Goal: Task Accomplishment & Management: Use online tool/utility

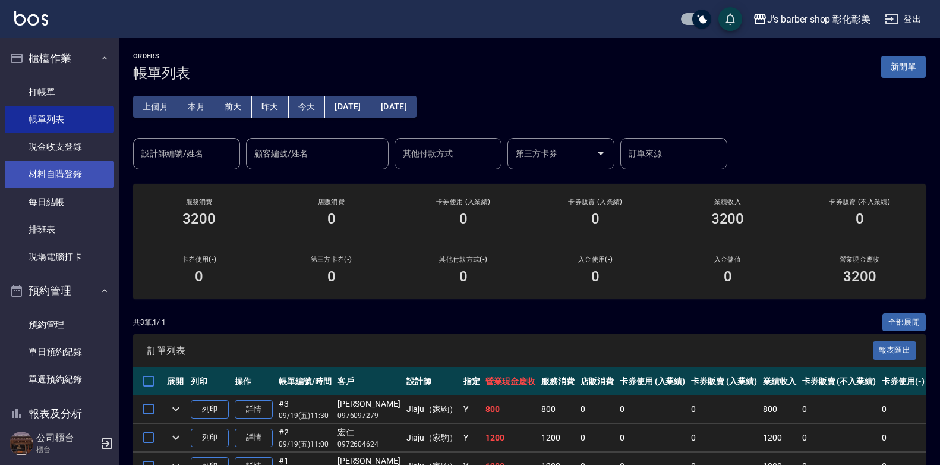
click at [57, 170] on link "材料自購登錄" at bounding box center [59, 173] width 109 height 27
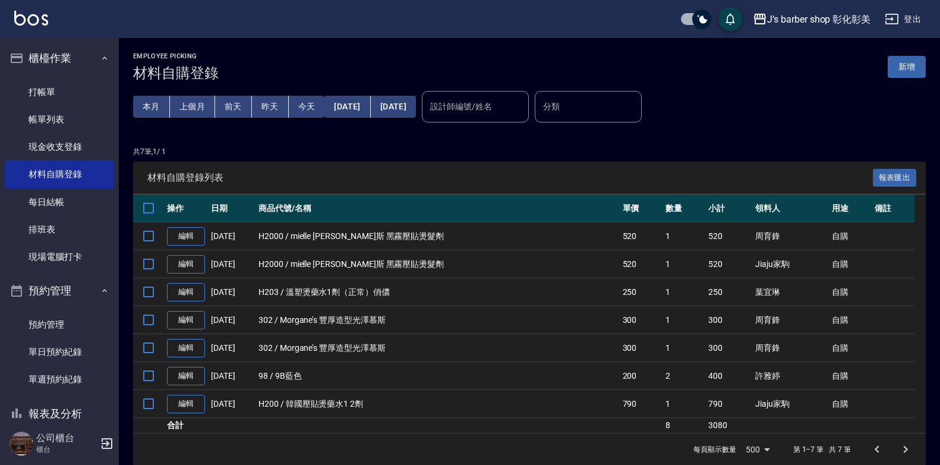
click at [911, 67] on button "新增" at bounding box center [907, 67] width 38 height 22
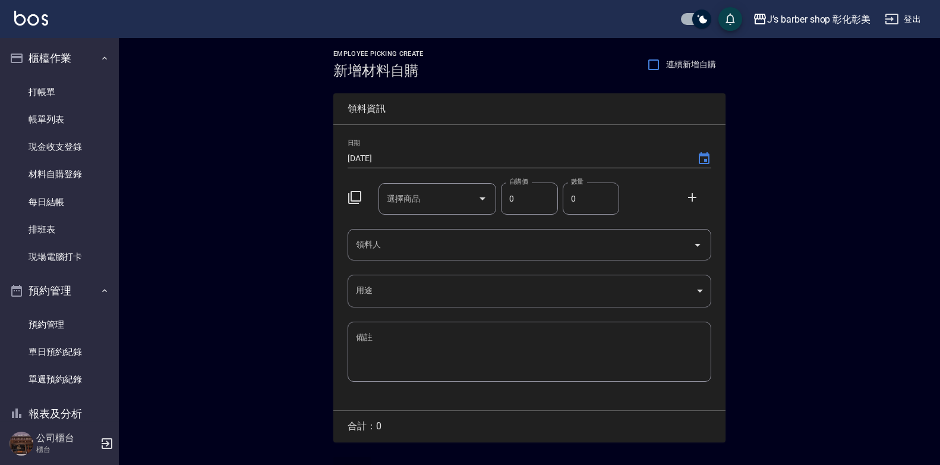
click at [483, 198] on icon "Open" at bounding box center [482, 198] width 6 height 3
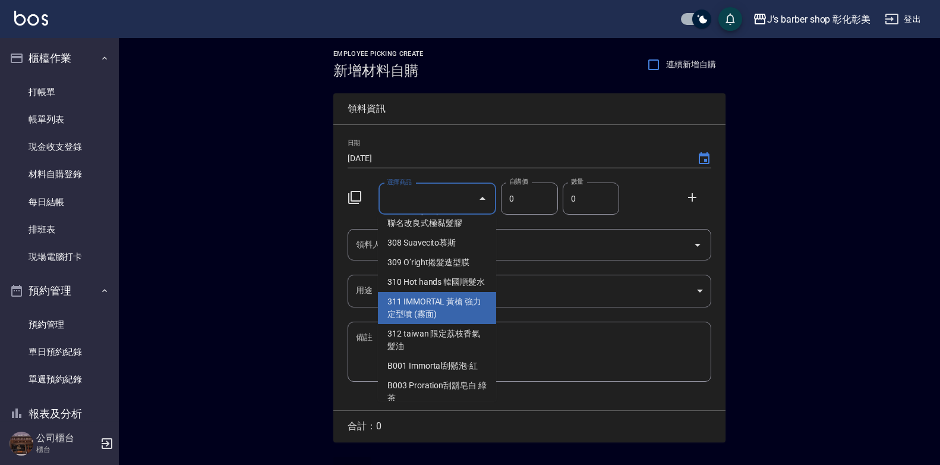
scroll to position [713, 0]
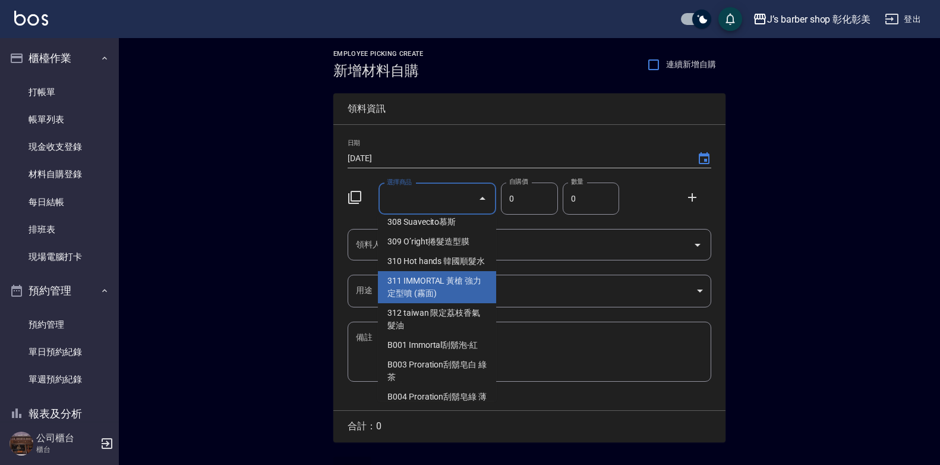
click at [426, 287] on li "311 IMMORTAL 黃槍 強力定型噴 (霧面)" at bounding box center [437, 287] width 118 height 32
type input "IMMORTAL 黃槍 強力定型噴 (霧面)"
type input "250"
type input "1"
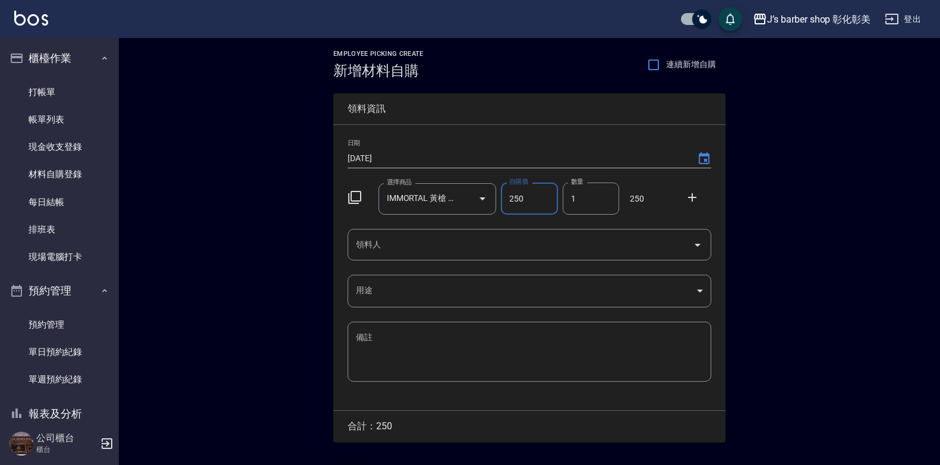
click at [484, 245] on input "領料人" at bounding box center [520, 244] width 335 height 21
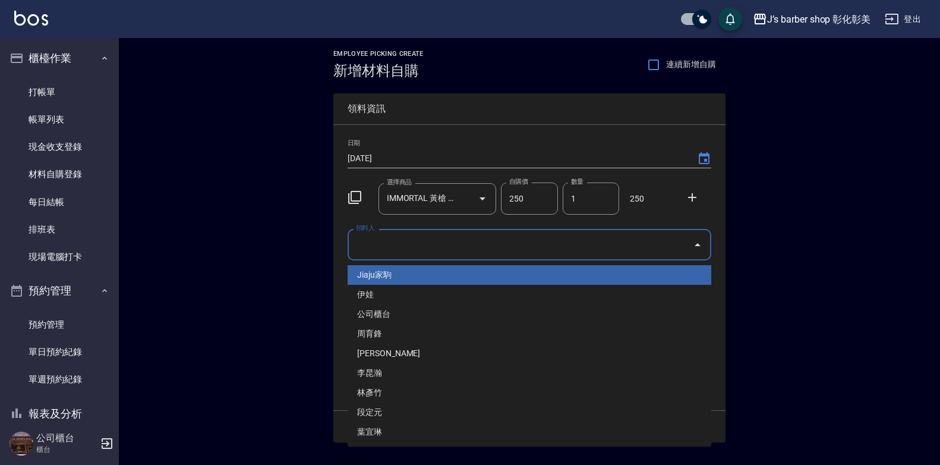
click at [399, 267] on li "Jiaju家駒" at bounding box center [530, 275] width 364 height 20
type input "Jiaju家駒"
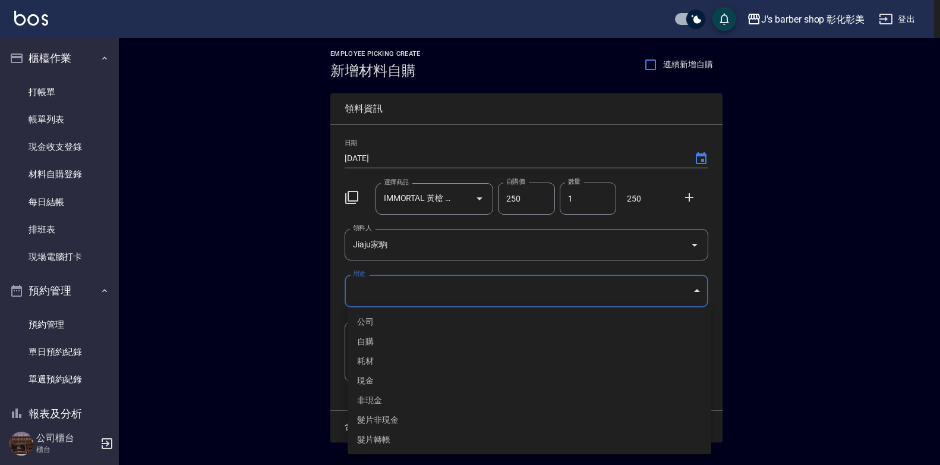
click at [414, 279] on body "J’s barber shop 彰化彰美 登出 櫃檯作業 打帳單 帳單列表 現金收支登錄 材料自購登錄 每日結帳 排班表 現場電腦打卡 預約管理 預約管理 單…" at bounding box center [470, 245] width 940 height 490
click at [364, 345] on li "自購" at bounding box center [530, 342] width 364 height 20
type input "自購"
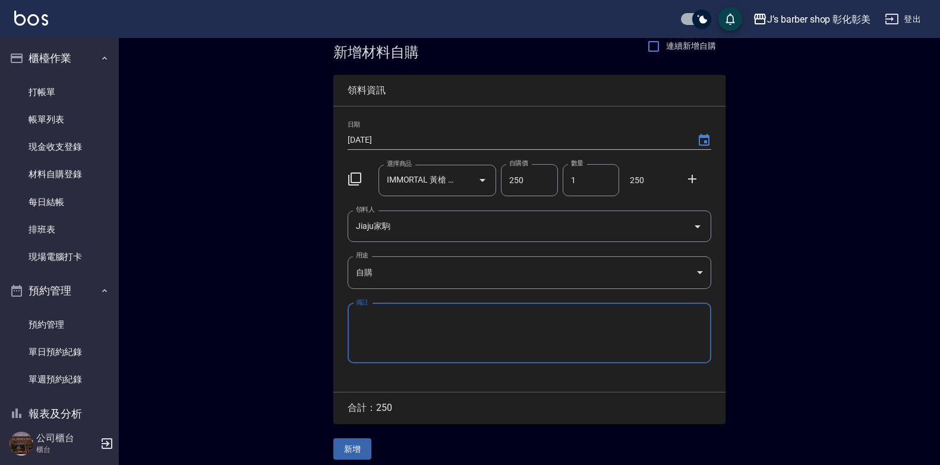
scroll to position [27, 0]
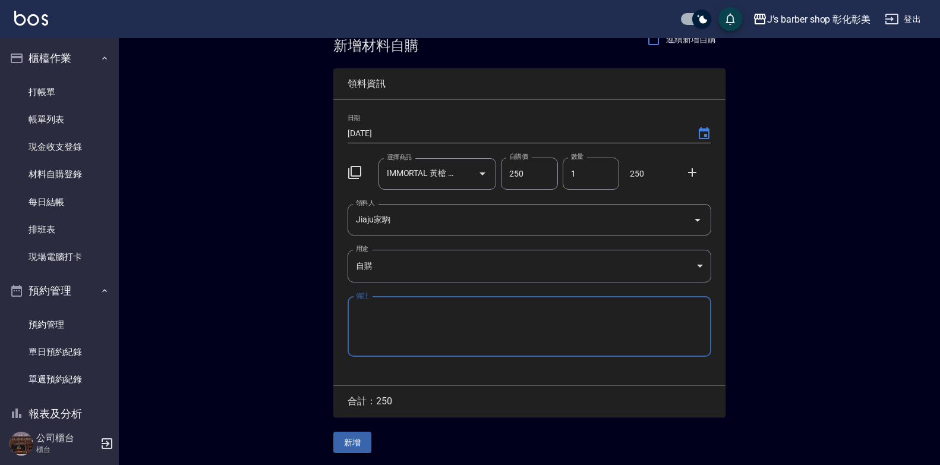
click at [344, 446] on button "新增" at bounding box center [352, 442] width 38 height 22
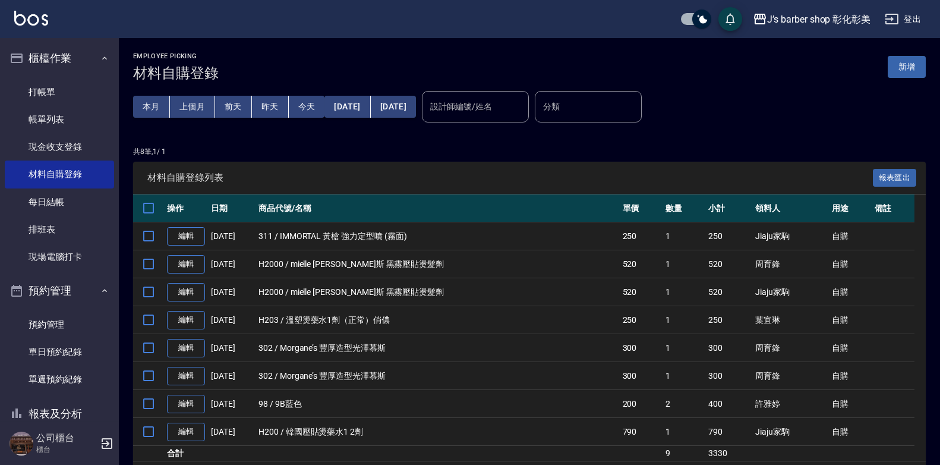
click at [907, 54] on div "Employee Picking 材料自購登錄 新增" at bounding box center [529, 66] width 793 height 29
click at [907, 61] on button "新增" at bounding box center [907, 67] width 38 height 22
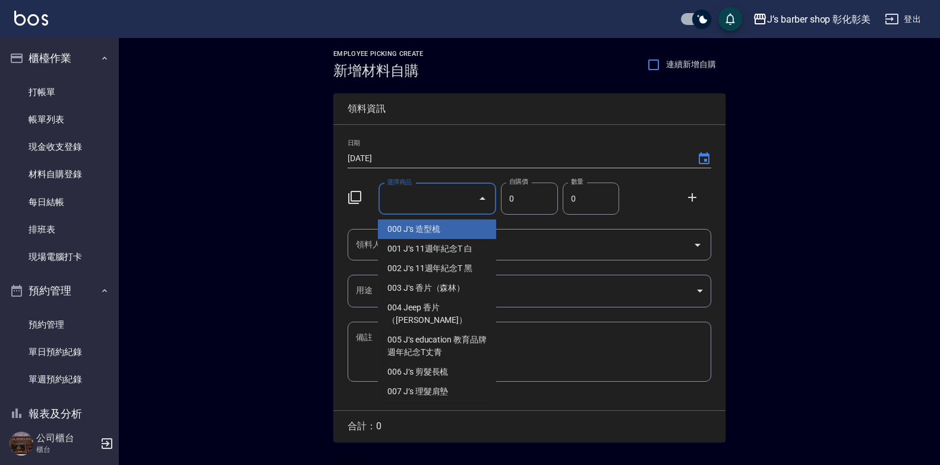
click at [401, 197] on input "選擇商品" at bounding box center [429, 198] width 90 height 21
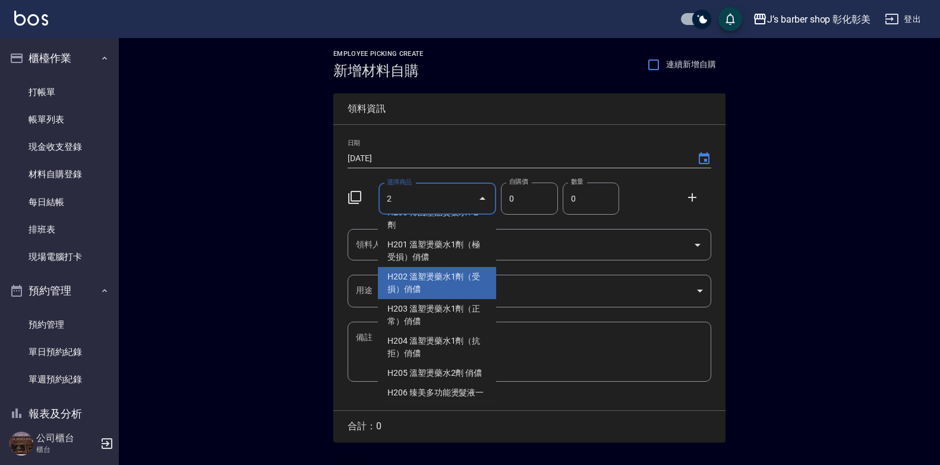
scroll to position [302, 0]
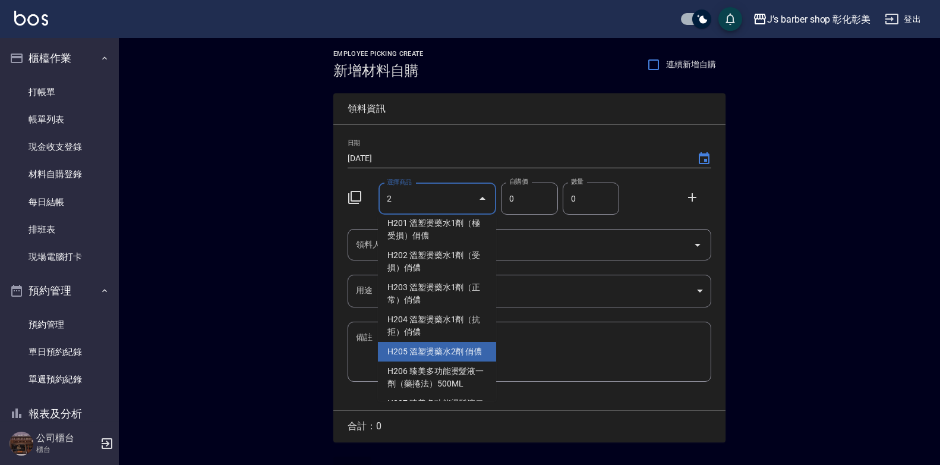
click at [472, 350] on li "H205 溫塑燙藥水2劑 俏儂" at bounding box center [437, 352] width 118 height 20
click at [472, 350] on textarea "備註" at bounding box center [529, 351] width 347 height 40
type input "溫塑燙藥水2劑 俏儂"
type input "250"
type input "1"
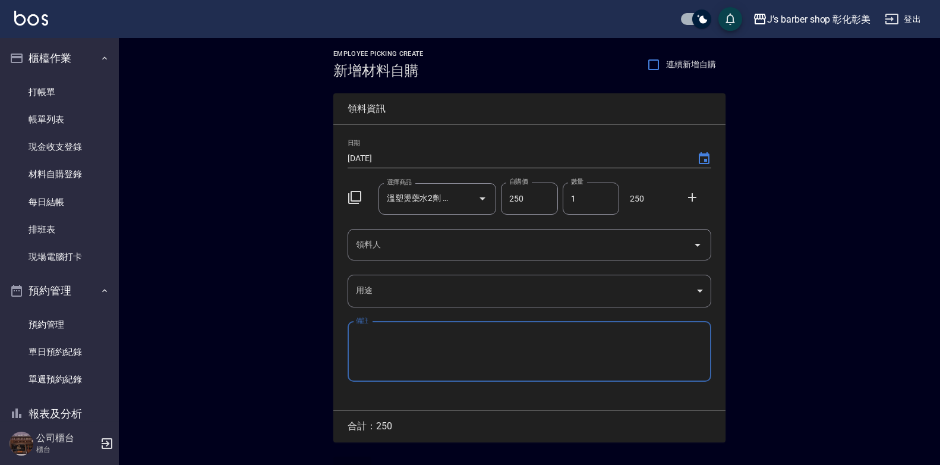
click at [464, 248] on input "領料人" at bounding box center [520, 244] width 335 height 21
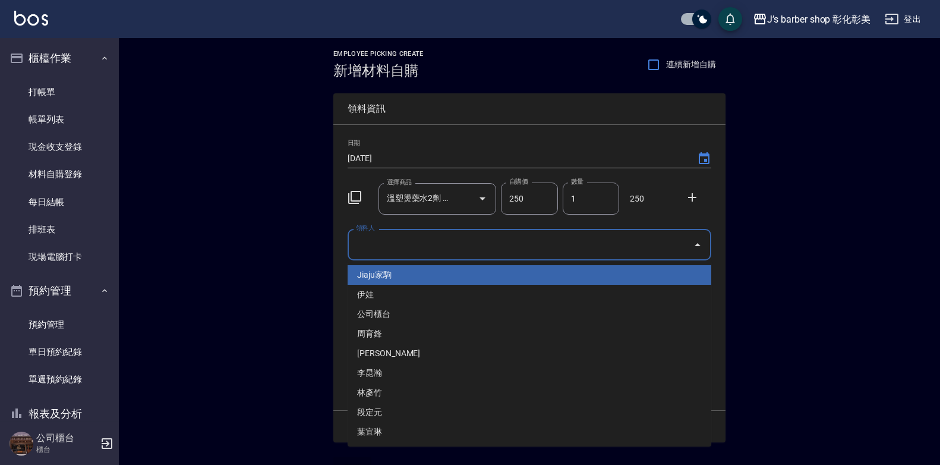
click at [421, 272] on li "Jiaju家駒" at bounding box center [530, 275] width 364 height 20
type input "Jiaju家駒"
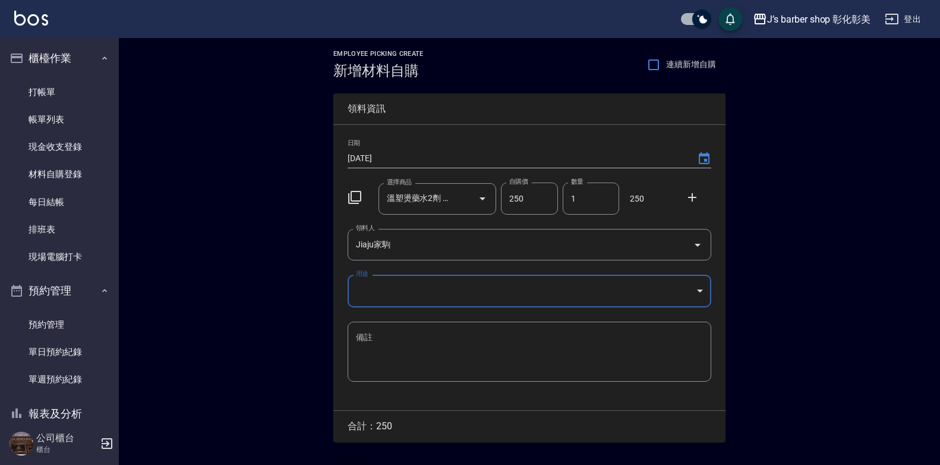
click at [416, 287] on body "J’s barber shop 彰化彰美 登出 櫃檯作業 打帳單 帳單列表 現金收支登錄 材料自購登錄 每日結帳 排班表 現場電腦打卡 預約管理 預約管理 單…" at bounding box center [470, 245] width 940 height 490
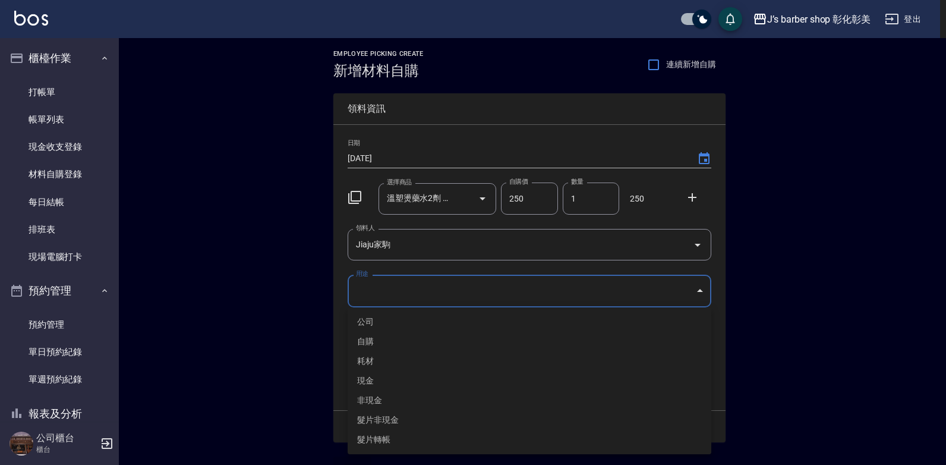
click at [406, 335] on li "自購" at bounding box center [530, 342] width 364 height 20
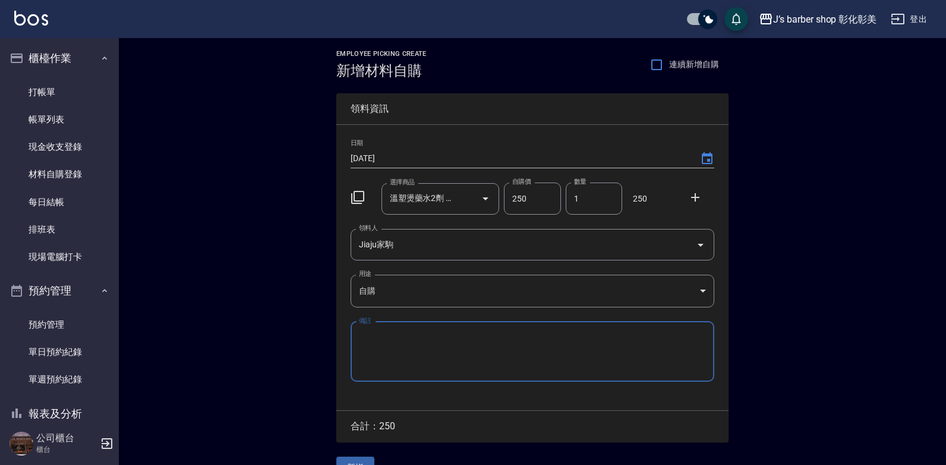
type input "自購"
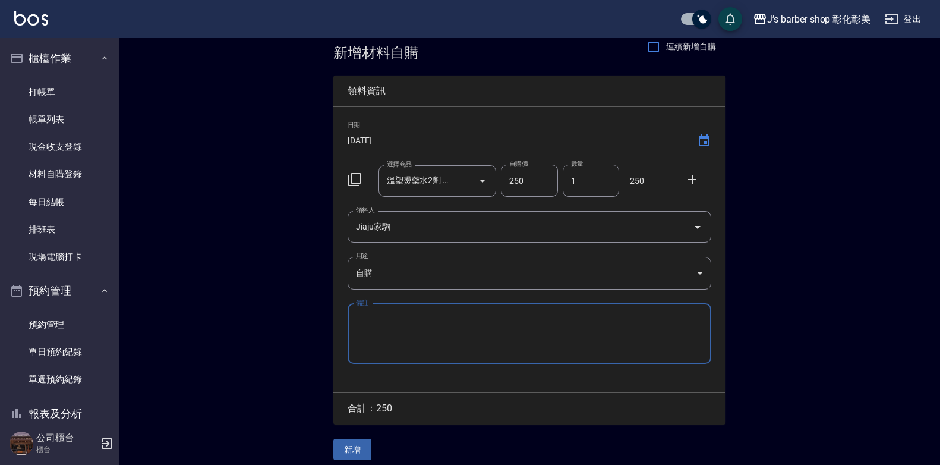
scroll to position [27, 0]
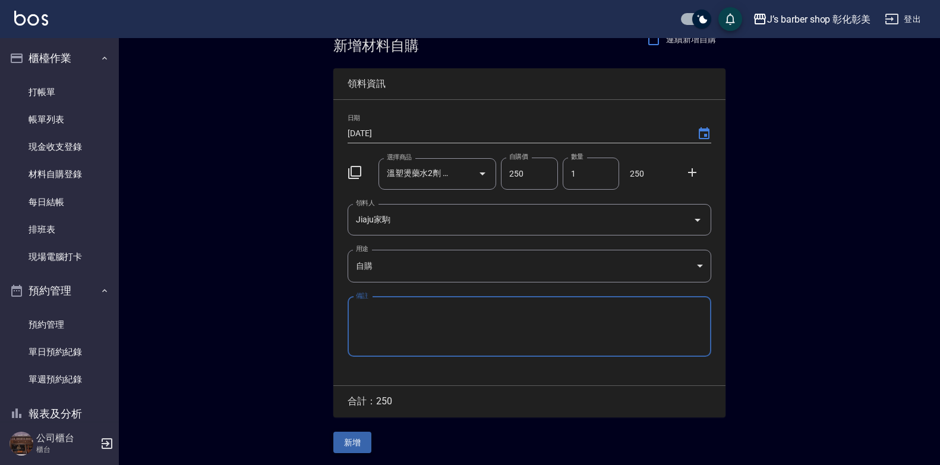
click at [352, 445] on button "新增" at bounding box center [352, 442] width 38 height 22
click at [352, 445] on div "Employee Picking Create 新增材料自購 連續新增自購 領料資訊 日期 [DATE] 選擇商品 溫塑燙藥水2劑 俏儂 選擇商品 自購價 2…" at bounding box center [529, 239] width 416 height 452
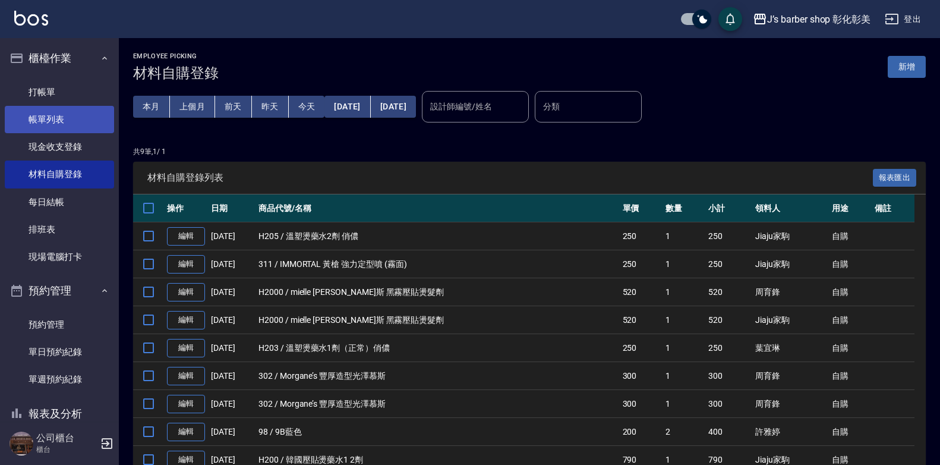
drag, startPoint x: 49, startPoint y: 114, endPoint x: 75, endPoint y: 128, distance: 29.5
click at [49, 114] on link "帳單列表" at bounding box center [59, 119] width 109 height 27
